Goal: Information Seeking & Learning: Check status

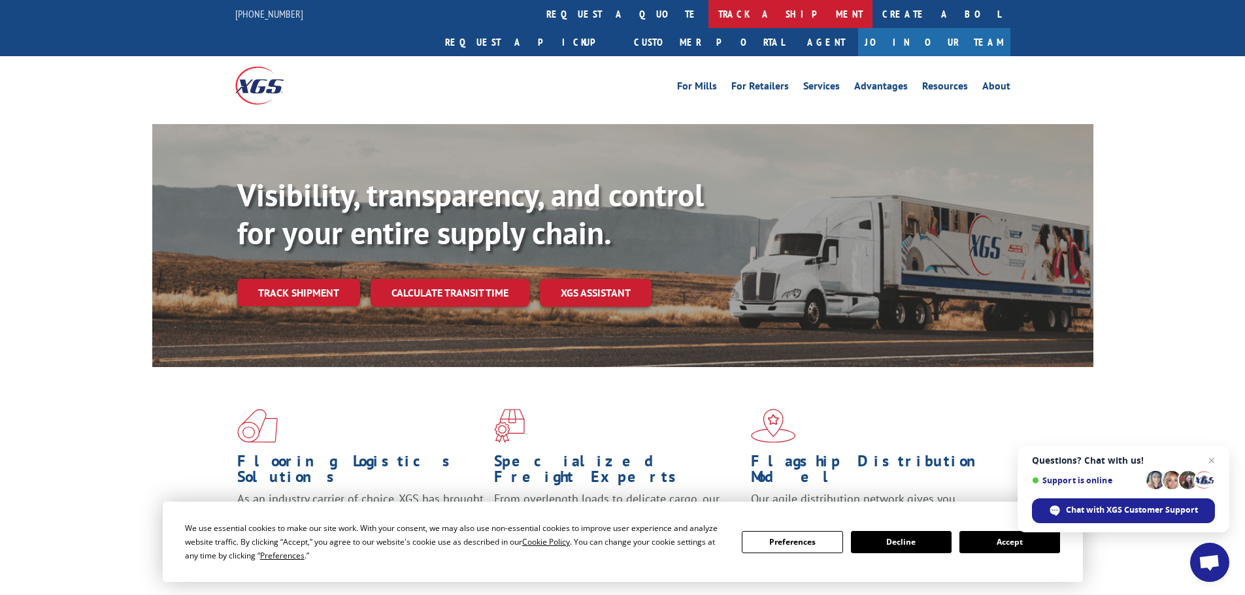
click at [708, 11] on link "track a shipment" at bounding box center [790, 14] width 164 height 28
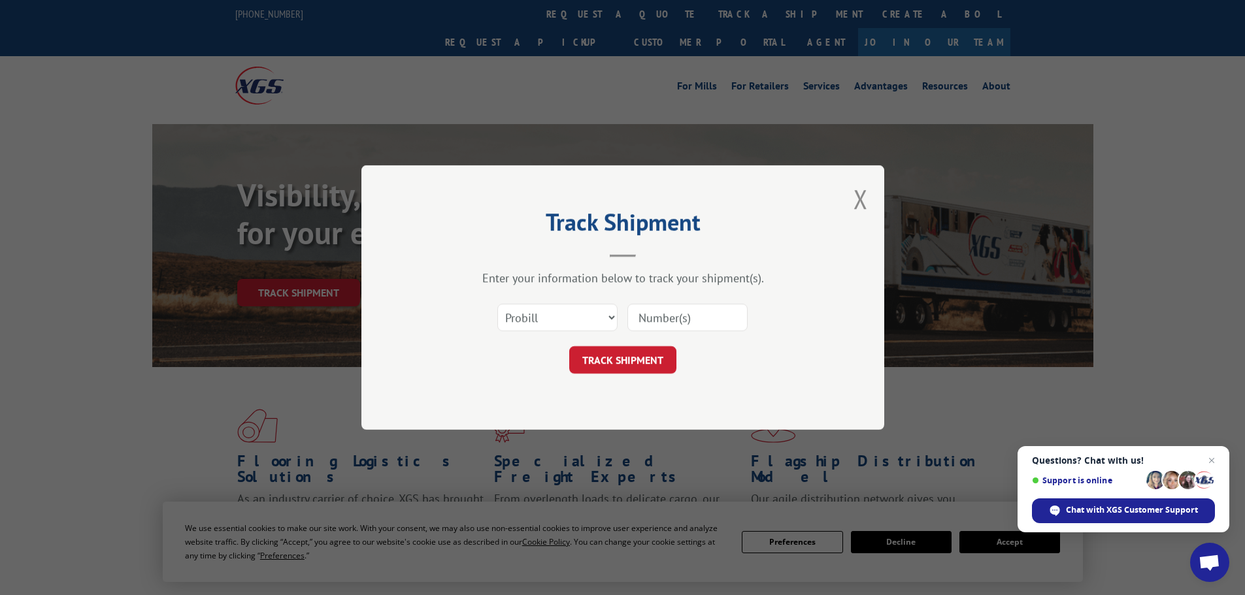
click at [636, 316] on input at bounding box center [687, 317] width 120 height 27
paste input "16998893"
type input "16998893"
click at [636, 363] on button "TRACK SHIPMENT" at bounding box center [622, 359] width 107 height 27
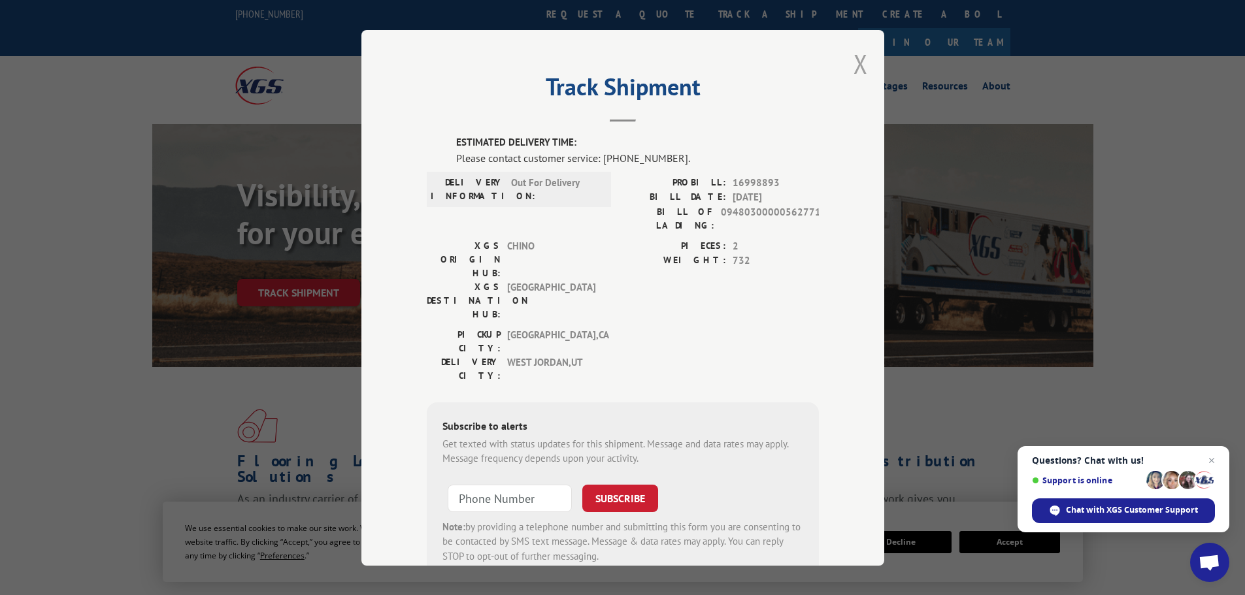
click at [857, 64] on button "Close modal" at bounding box center [860, 63] width 14 height 35
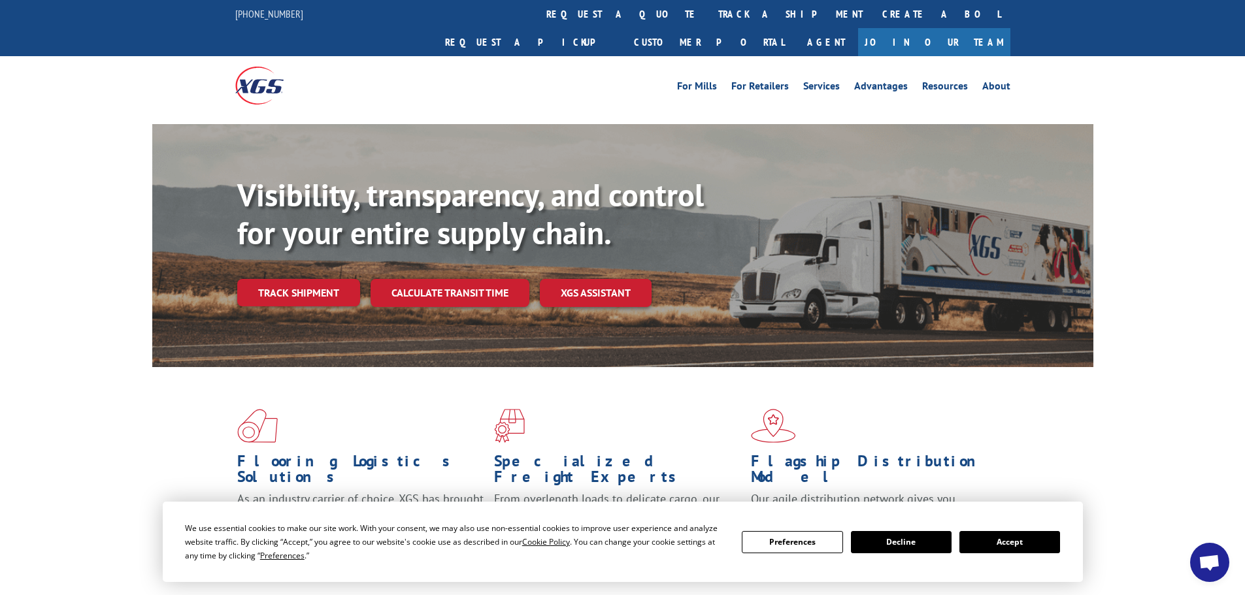
click at [708, 11] on link "track a shipment" at bounding box center [790, 14] width 164 height 28
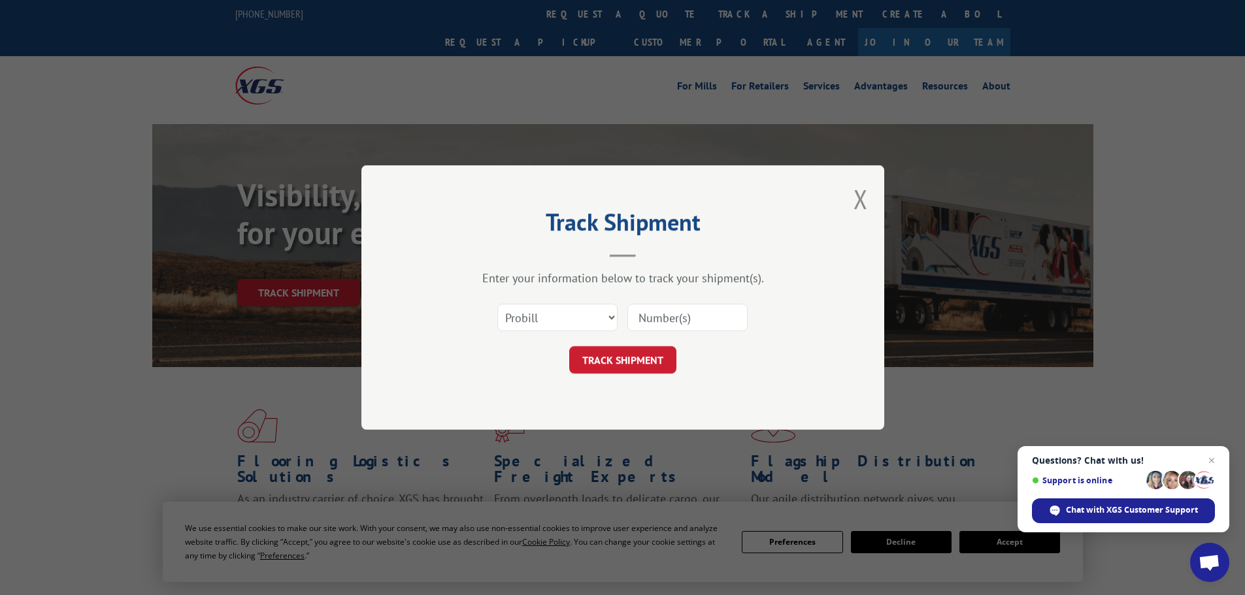
click at [656, 326] on input at bounding box center [687, 317] width 120 height 27
paste input "16998864"
type input "16998864"
click at [646, 352] on button "TRACK SHIPMENT" at bounding box center [622, 359] width 107 height 27
